Goal: Information Seeking & Learning: Learn about a topic

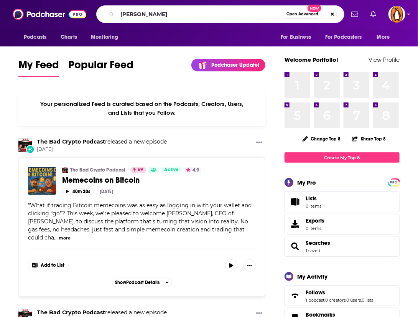
type input "[PERSON_NAME]"
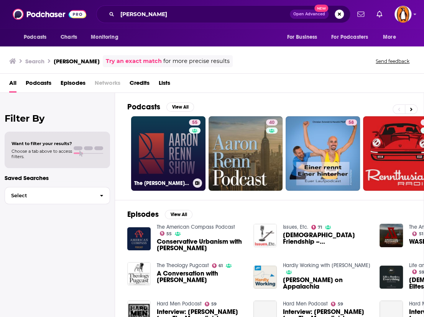
click at [165, 149] on link "55 The [PERSON_NAME] Show" at bounding box center [168, 153] width 74 height 74
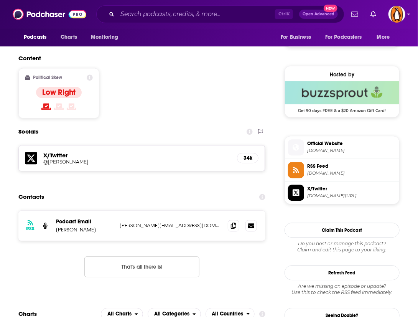
scroll to position [586, 0]
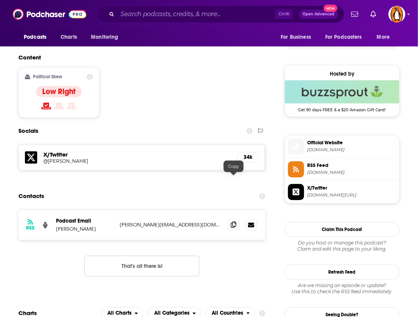
click at [233, 221] on icon at bounding box center [233, 224] width 5 height 6
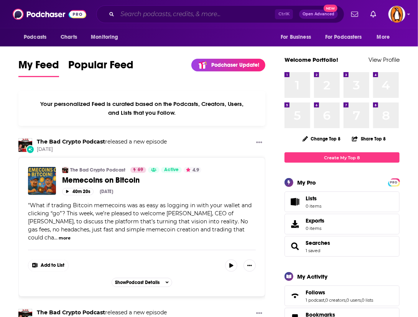
click at [148, 12] on input "Search podcasts, credits, & more..." at bounding box center [196, 14] width 158 height 12
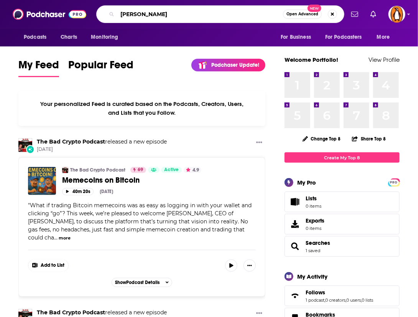
type input "[PERSON_NAME]"
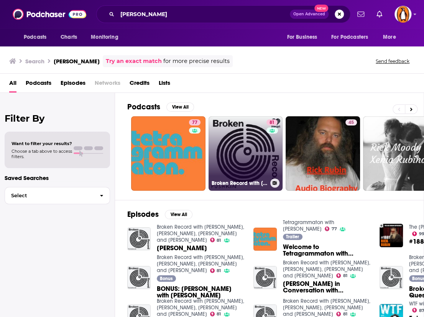
click at [242, 163] on link "81 Broken Record with [PERSON_NAME], [PERSON_NAME], [PERSON_NAME] and [PERSON_N…" at bounding box center [246, 153] width 74 height 74
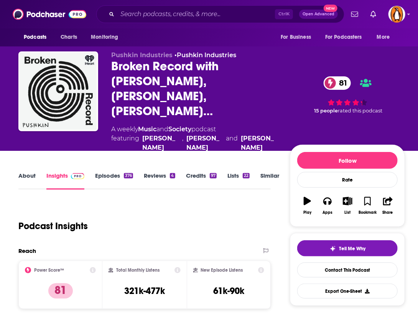
click at [25, 172] on link "About" at bounding box center [26, 181] width 17 height 18
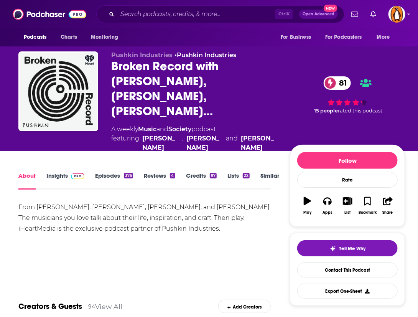
click at [67, 172] on link "Insights" at bounding box center [65, 181] width 38 height 18
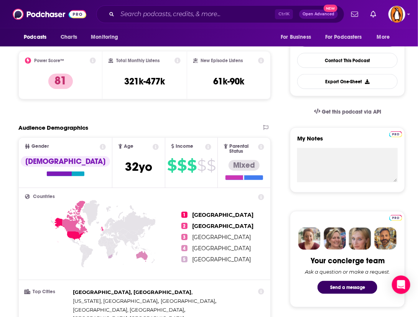
scroll to position [209, 0]
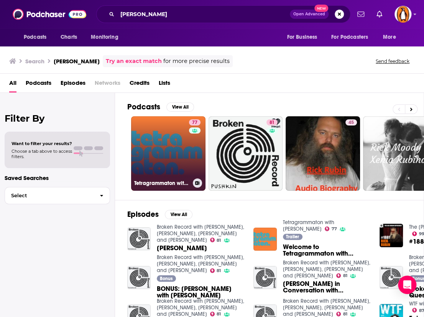
click at [163, 154] on link "77 Tetragrammaton with [PERSON_NAME]" at bounding box center [168, 153] width 74 height 74
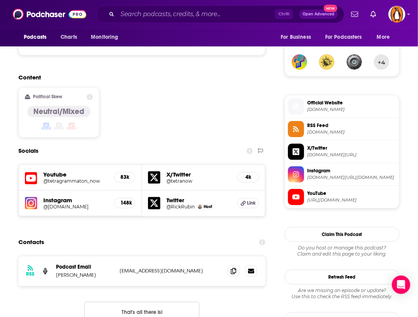
scroll to position [556, 0]
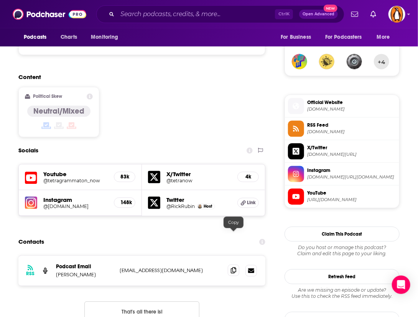
click at [233, 267] on icon at bounding box center [233, 270] width 5 height 6
